Goal: Transaction & Acquisition: Obtain resource

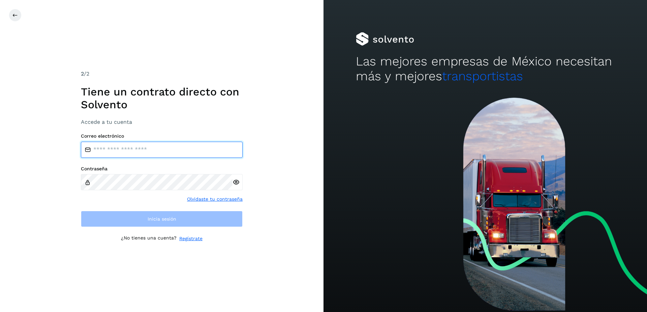
type input "**********"
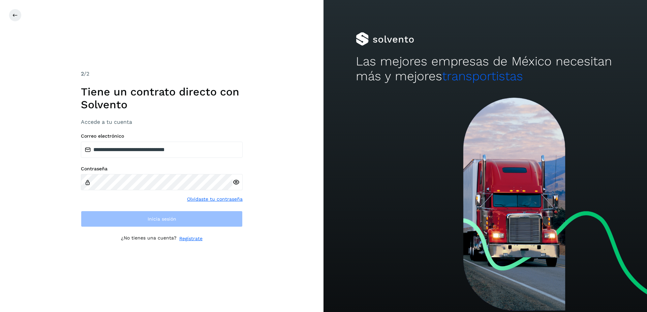
click at [13, 7] on div "**********" at bounding box center [161, 156] width 323 height 312
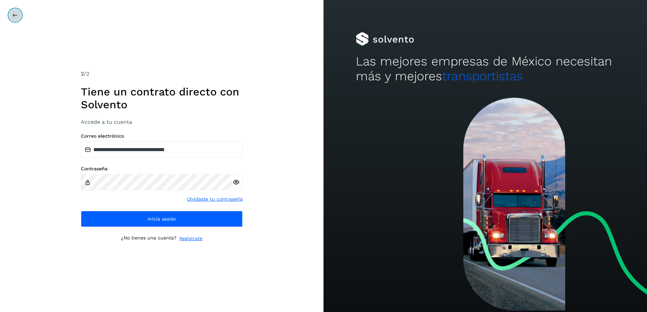
click at [13, 13] on icon at bounding box center [14, 14] width 5 height 5
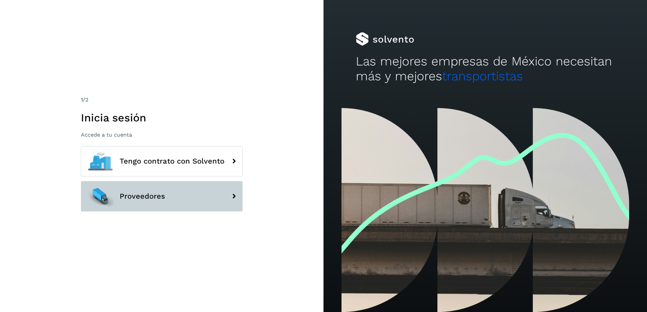
click at [152, 199] on span "Proveedores" at bounding box center [142, 196] width 45 height 8
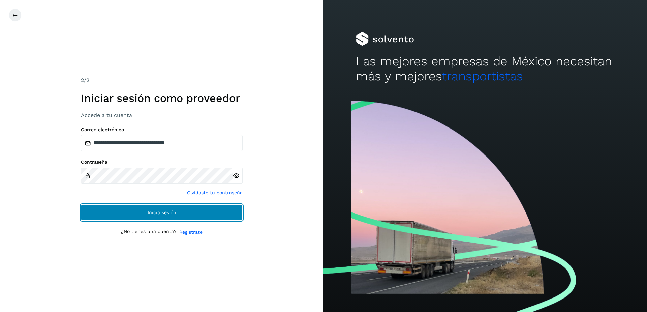
click at [154, 215] on button "Inicia sesión" at bounding box center [162, 212] width 162 height 16
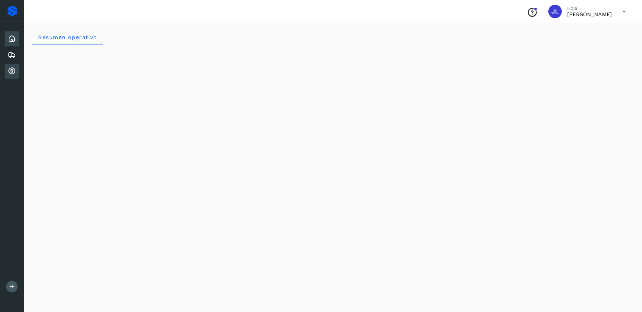
click at [15, 70] on icon at bounding box center [12, 71] width 8 height 8
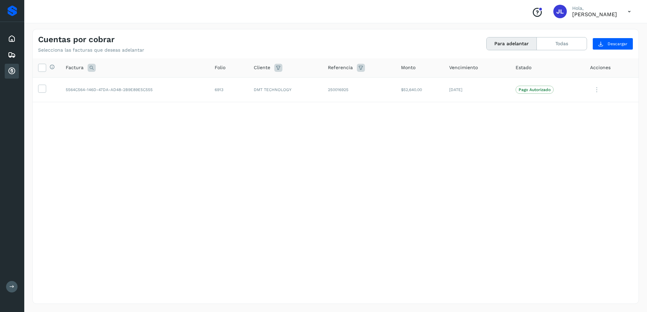
click at [556, 11] on span "JL" at bounding box center [559, 11] width 7 height 0
click at [561, 45] on button "Todas" at bounding box center [562, 43] width 50 height 12
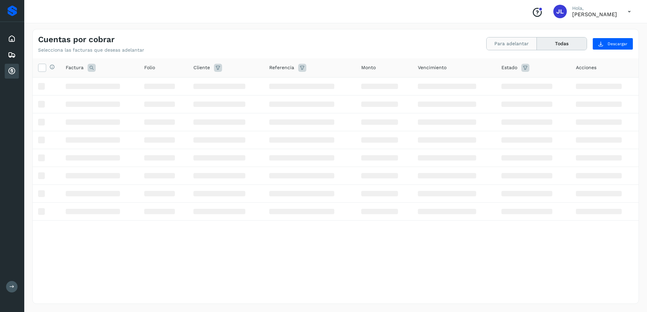
click at [506, 44] on button "Para adelantar" at bounding box center [512, 43] width 50 height 12
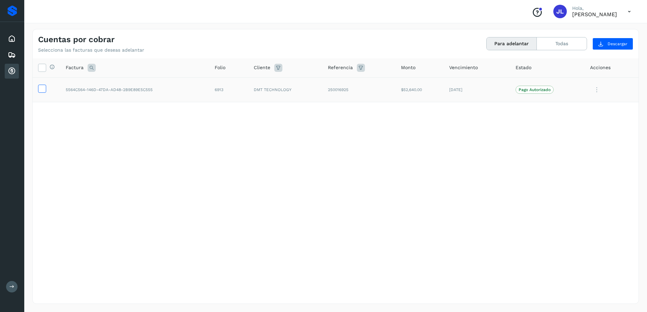
click at [41, 91] on icon at bounding box center [41, 88] width 7 height 7
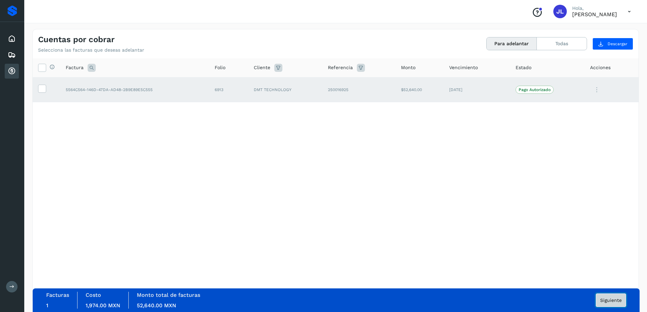
click at [621, 297] on span "Siguiente" at bounding box center [611, 299] width 22 height 5
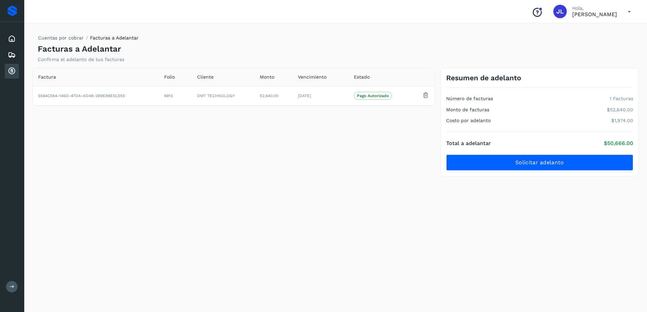
click at [571, 153] on div "Total a adelantar $50,666.00 Solicitar adelanto" at bounding box center [539, 151] width 187 height 39
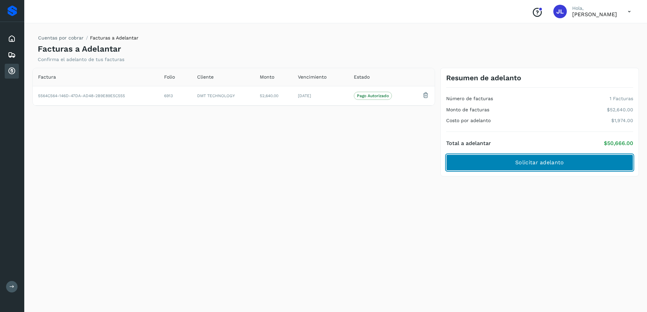
click at [572, 164] on button "Solicitar adelanto" at bounding box center [539, 162] width 187 height 16
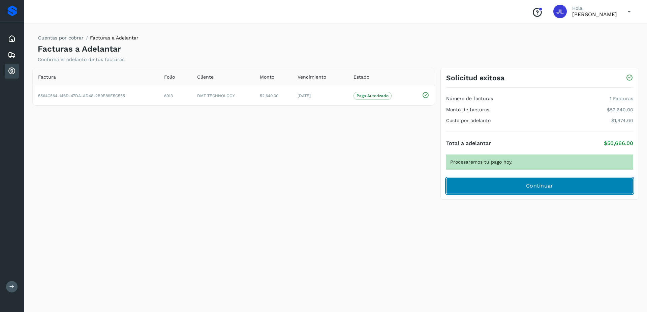
click at [571, 180] on button "Continuar" at bounding box center [539, 186] width 187 height 16
